Goal: Task Accomplishment & Management: Manage account settings

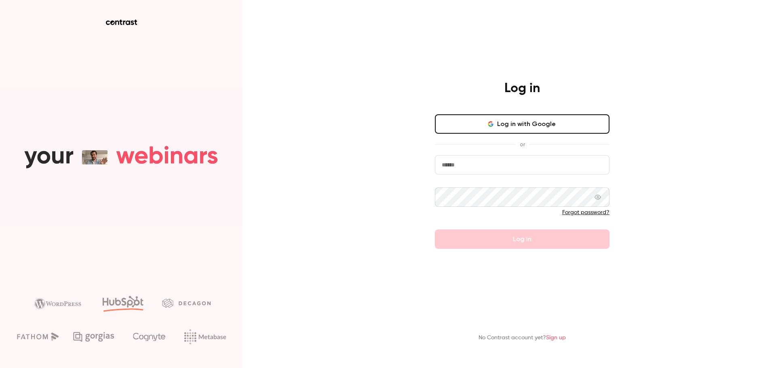
click at [370, 172] on div "Log in Log in with Google or Forgot password? Log in No Contrast account yet? S…" at bounding box center [388, 184] width 776 height 368
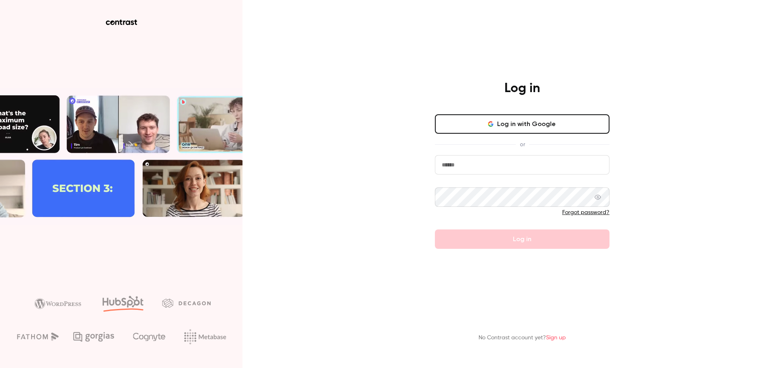
click at [542, 112] on div "Log in Log in with Google or Forgot password? Log in" at bounding box center [522, 164] width 210 height 169
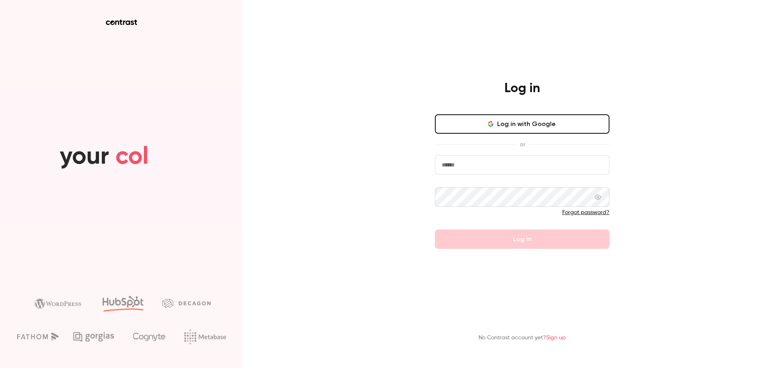
click at [543, 116] on button "Log in with Google" at bounding box center [522, 123] width 175 height 19
